Goal: Communication & Community: Answer question/provide support

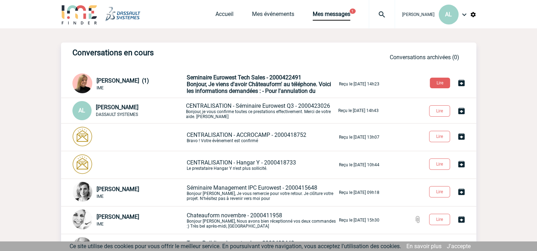
click at [211, 87] on span "Bonjour, Je viens d'avoir Châteauform' au téléphone. Voici les informations dem…" at bounding box center [259, 87] width 145 height 13
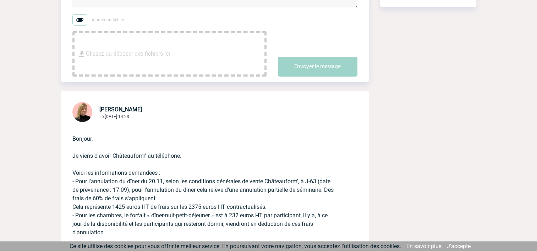
scroll to position [71, 0]
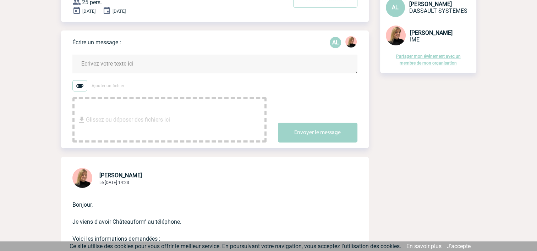
click at [94, 63] on textarea at bounding box center [214, 64] width 285 height 19
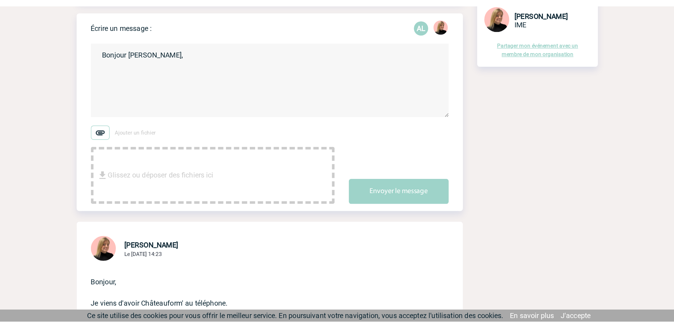
scroll to position [178, 0]
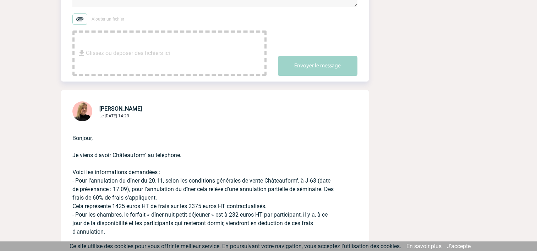
type textarea "Bonjour Estelle,"
